Goal: Transaction & Acquisition: Register for event/course

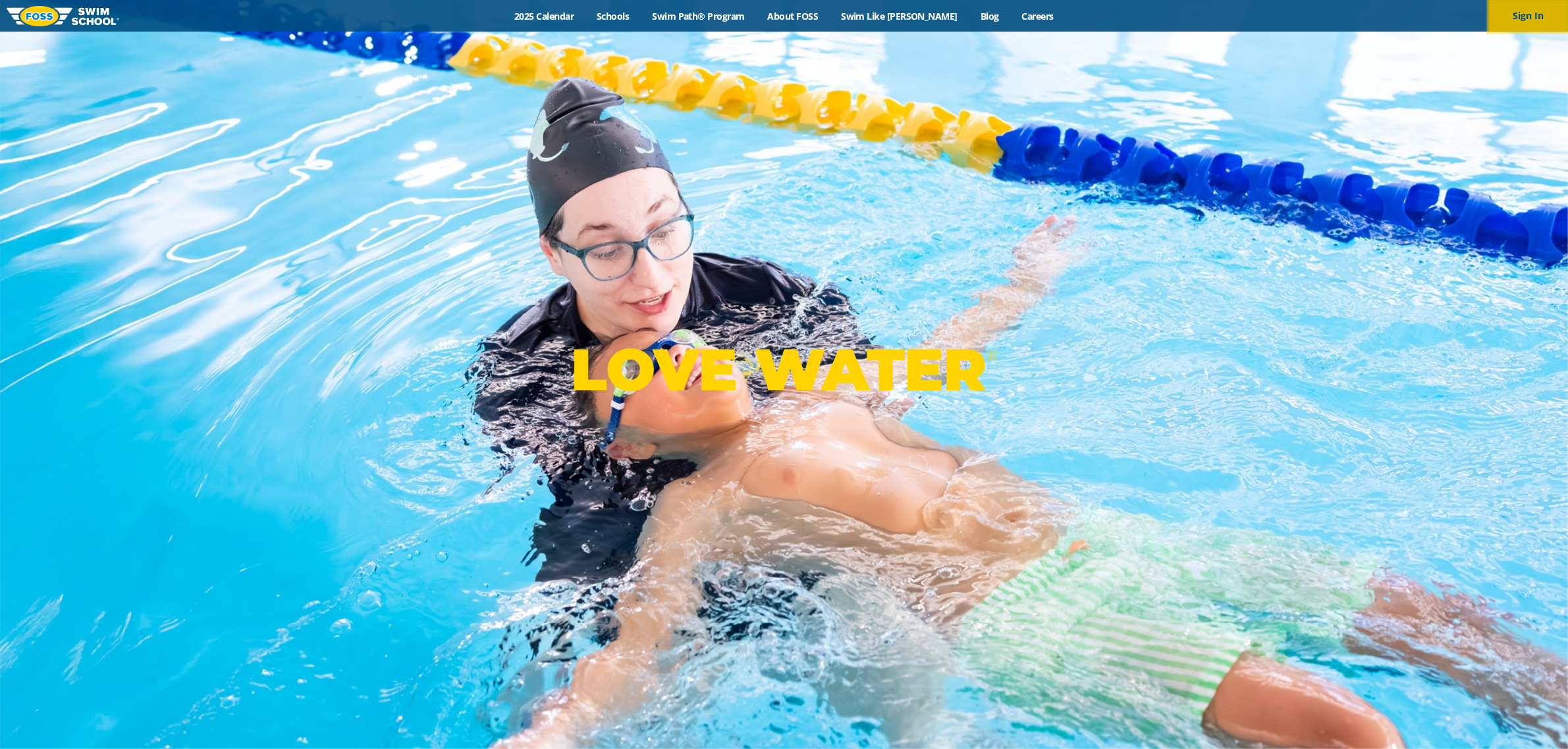
click at [1535, 13] on button "Sign In" at bounding box center [1528, 16] width 79 height 32
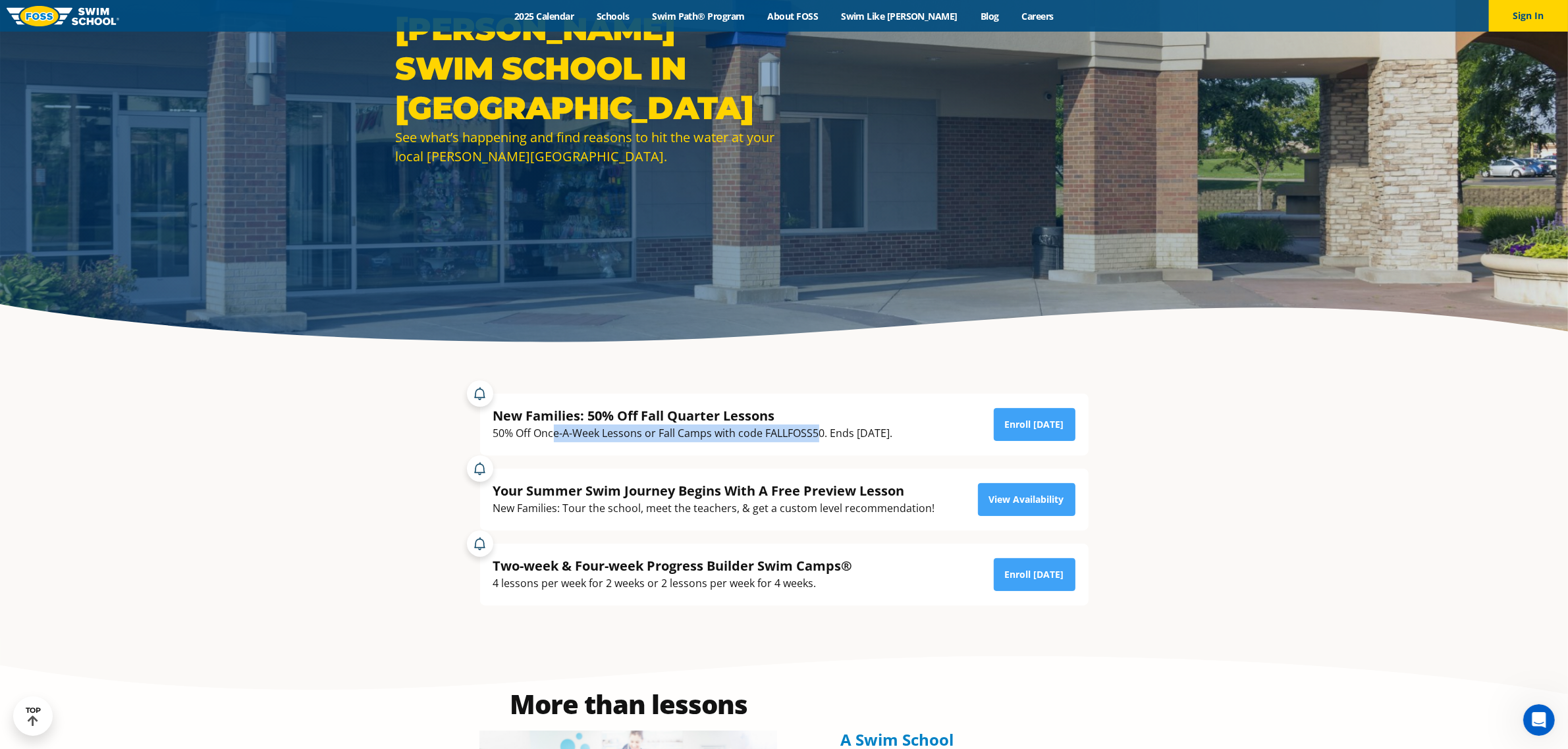
drag, startPoint x: 553, startPoint y: 435, endPoint x: 824, endPoint y: 441, distance: 271.1
click at [820, 441] on div "50% Off Once-A-Week Lessons or Fall Camps with code FALLFOSS50. Ends [DATE]." at bounding box center [692, 433] width 399 height 18
click at [870, 443] on div "New Families: 50% Off Fall Quarter Lessons 50% Off Once-A-Week Lessons or Fall …" at bounding box center [784, 425] width 608 height 62
click at [891, 436] on div "50% Off Once-A-Week Lessons or Fall Camps with code FALLFOSS50. Ends [DATE]." at bounding box center [692, 433] width 399 height 18
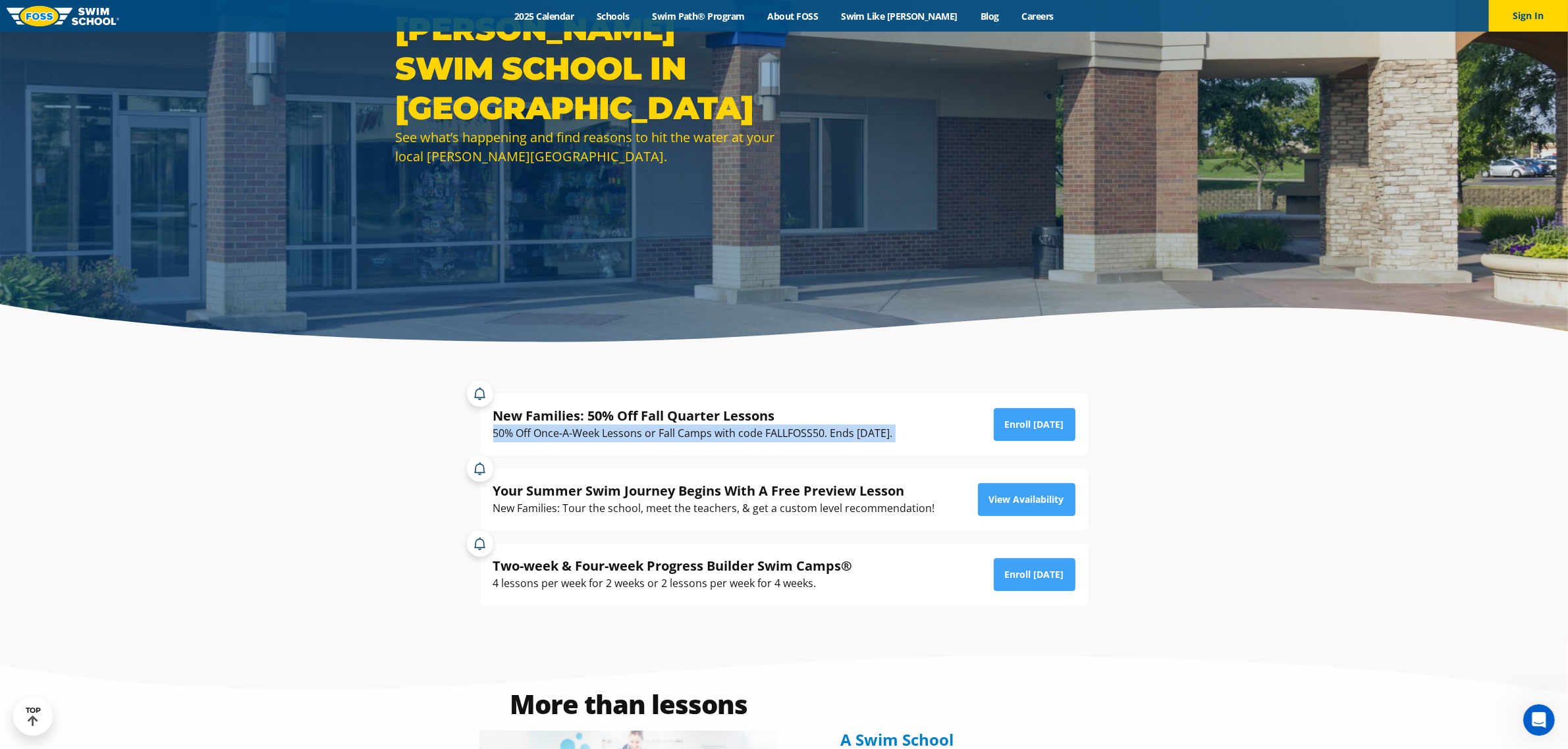
click at [891, 436] on div "50% Off Once-A-Week Lessons or Fall Camps with code FALLFOSS50. Ends [DATE]." at bounding box center [692, 433] width 399 height 18
click at [969, 439] on div "New Families: 50% Off Fall Quarter Lessons 50% Off Once-A-Week Lessons or Fall …" at bounding box center [784, 425] width 582 height 36
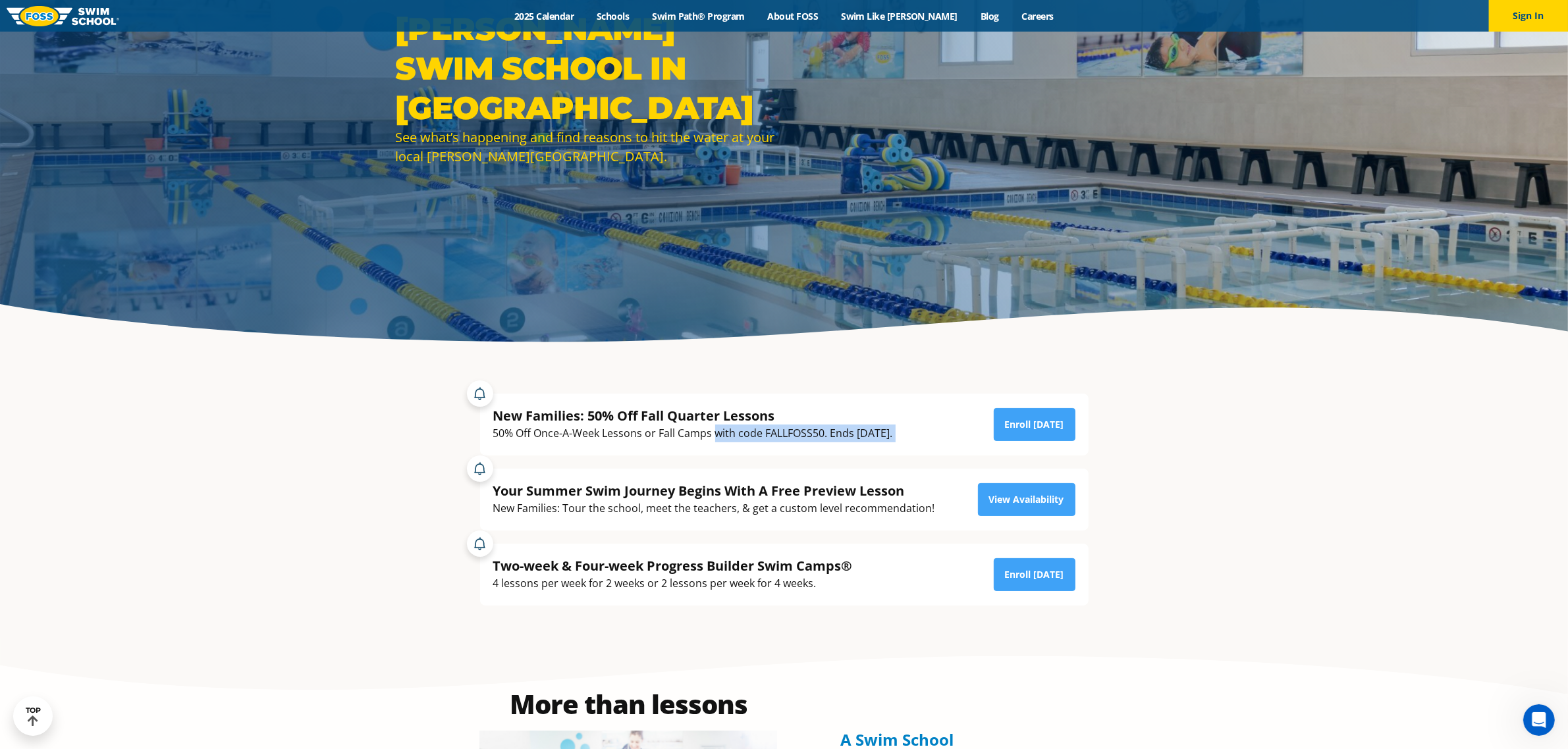
drag, startPoint x: 971, startPoint y: 437, endPoint x: 717, endPoint y: 436, distance: 254.0
click at [717, 436] on div "New Families: 50% Off Fall Quarter Lessons 50% Off Once-A-Week Lessons or Fall …" at bounding box center [784, 425] width 582 height 36
click at [718, 436] on div "50% Off Once-A-Week Lessons or Fall Camps with code FALLFOSS50. Ends [DATE]." at bounding box center [692, 433] width 399 height 18
click at [808, 435] on div "50% Off Once-A-Week Lessons or Fall Camps with code FALLFOSS50. Ends [DATE]." at bounding box center [692, 433] width 399 height 18
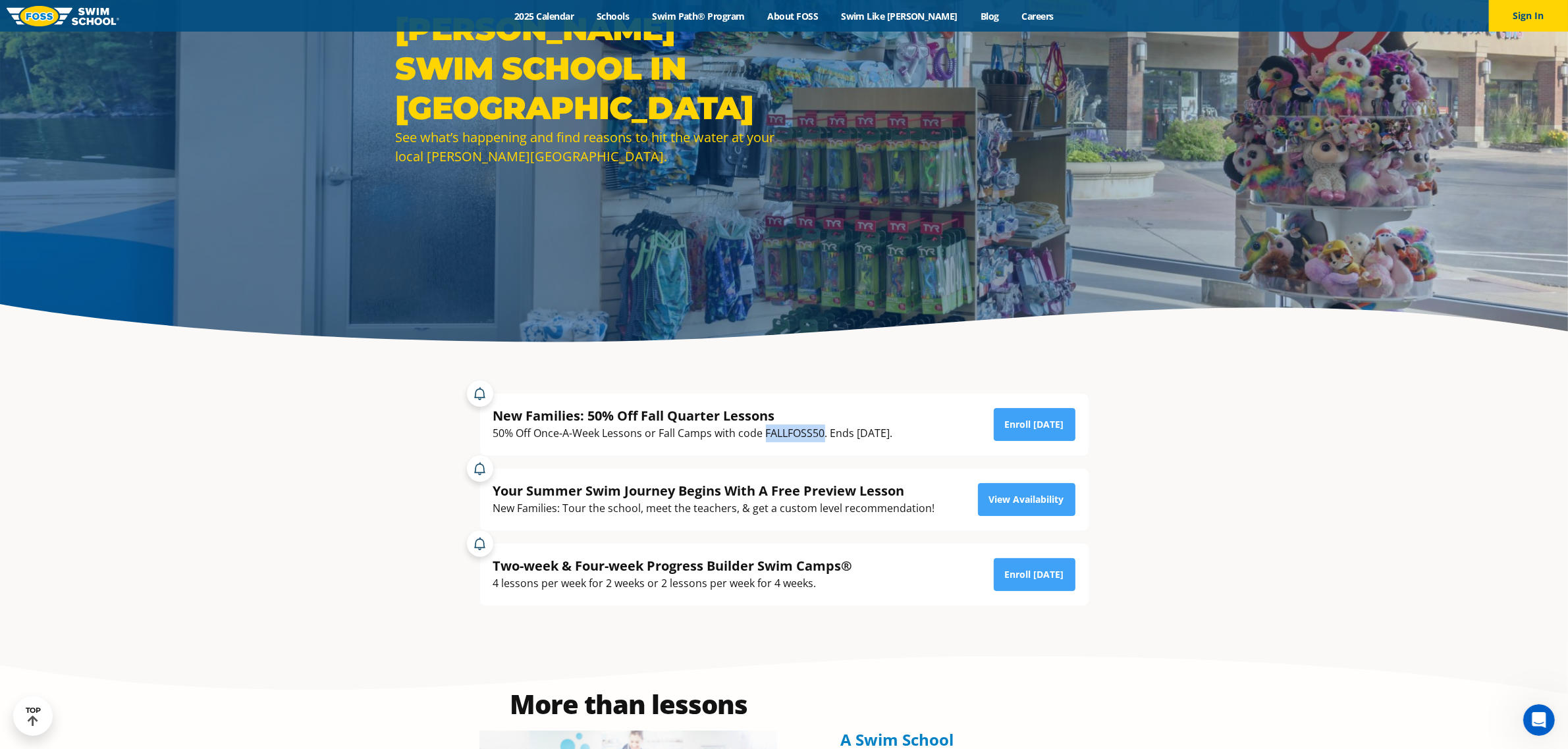
click at [808, 435] on div "50% Off Once-A-Week Lessons or Fall Camps with code FALLFOSS50. Ends [DATE]." at bounding box center [692, 433] width 399 height 18
copy div "FALLFOSS50"
